Goal: Obtain resource: Download file/media

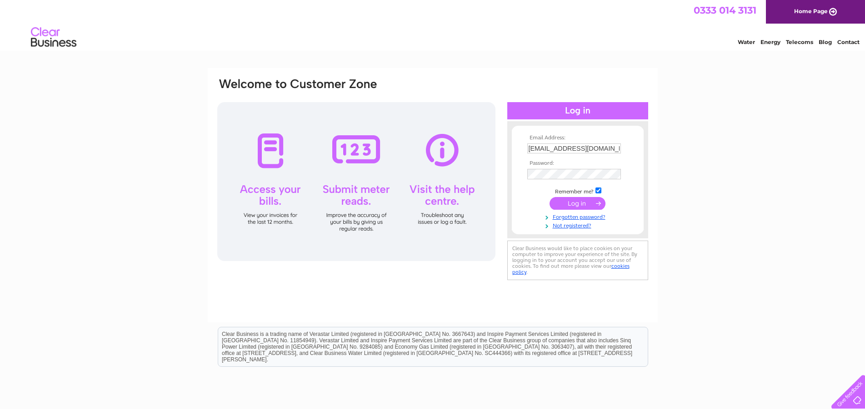
click at [580, 202] on input "submit" at bounding box center [577, 203] width 56 height 13
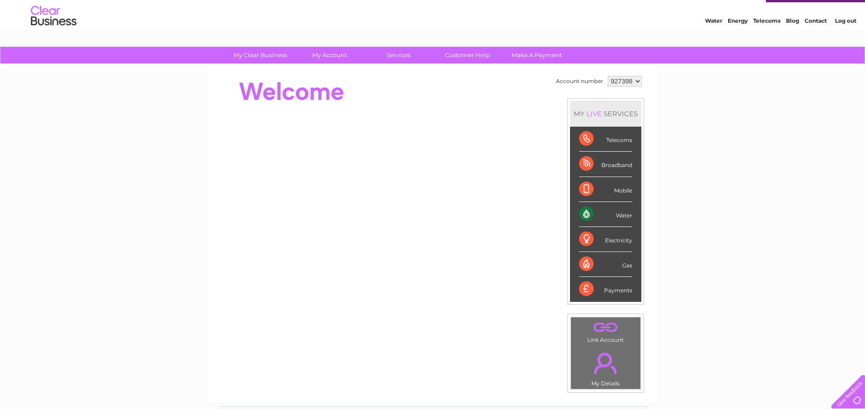
scroll to position [50, 0]
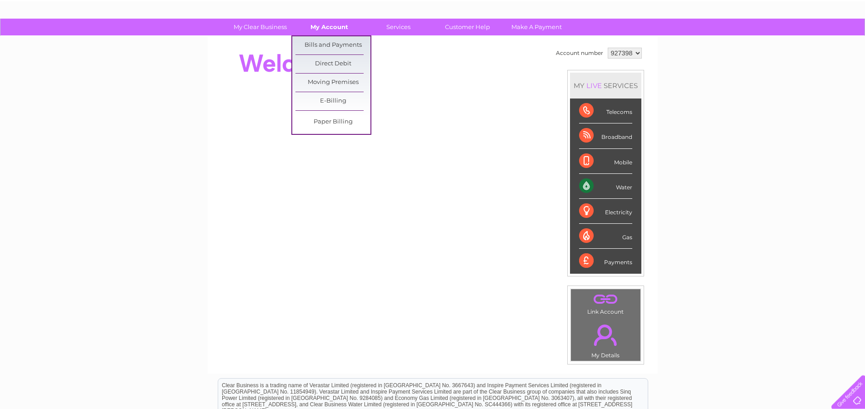
click at [331, 28] on link "My Account" at bounding box center [329, 27] width 75 height 17
click at [332, 103] on link "E-Billing" at bounding box center [332, 101] width 75 height 18
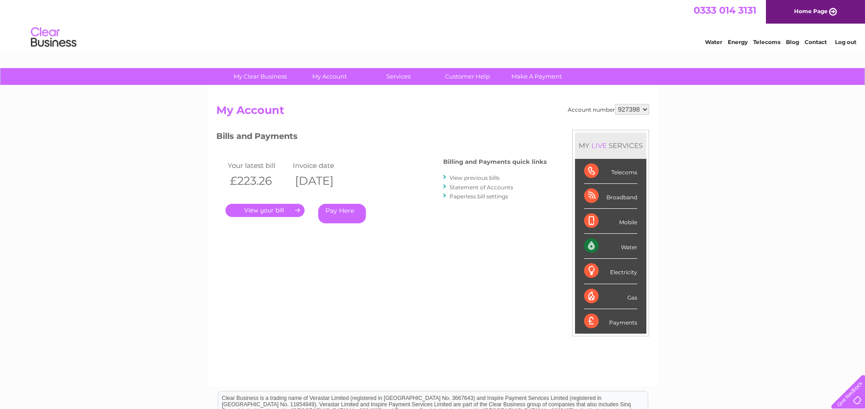
click at [260, 209] on link "." at bounding box center [264, 210] width 79 height 13
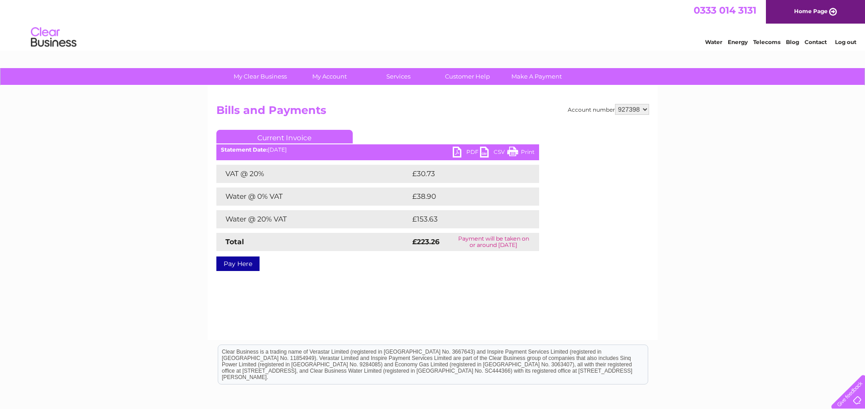
click at [456, 155] on link "PDF" at bounding box center [465, 153] width 27 height 13
